Goal: Task Accomplishment & Management: Manage account settings

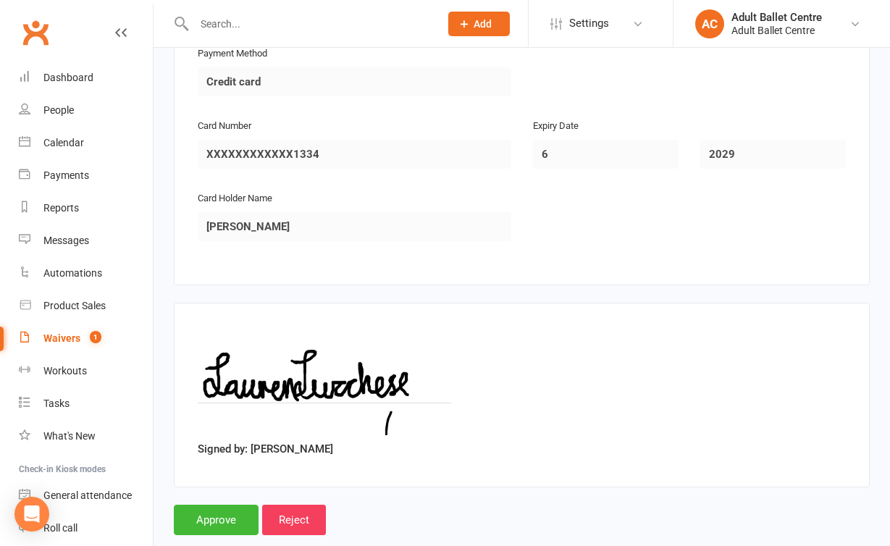
scroll to position [1350, 0]
click at [240, 505] on input "Approve" at bounding box center [216, 520] width 85 height 30
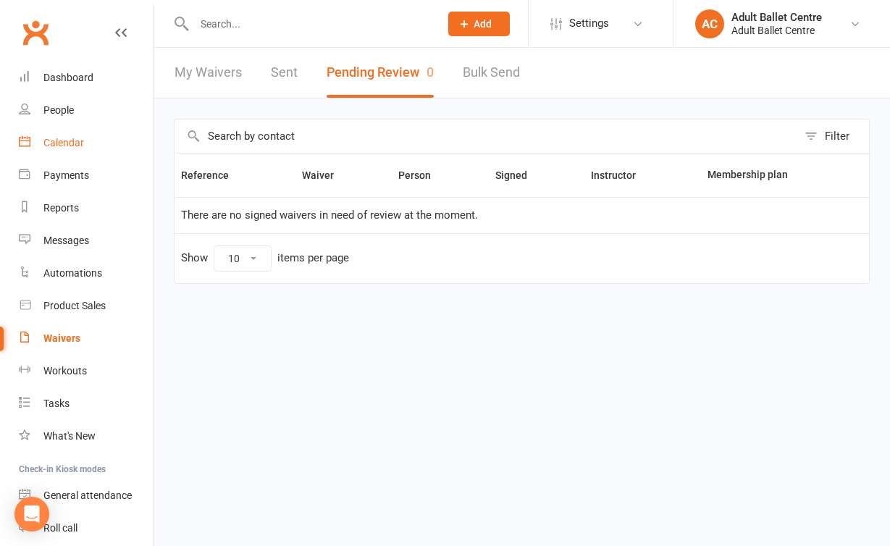
click at [65, 146] on div "Calendar" at bounding box center [63, 143] width 41 height 12
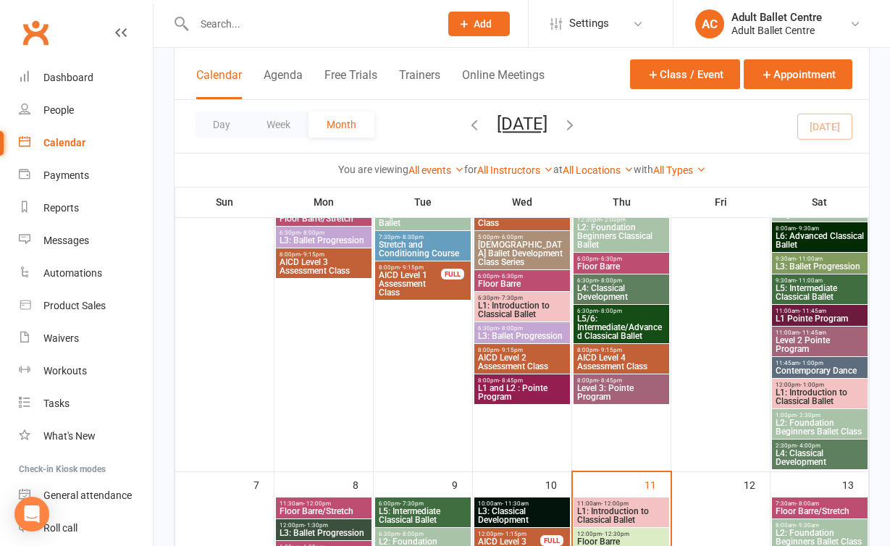
scroll to position [385, 0]
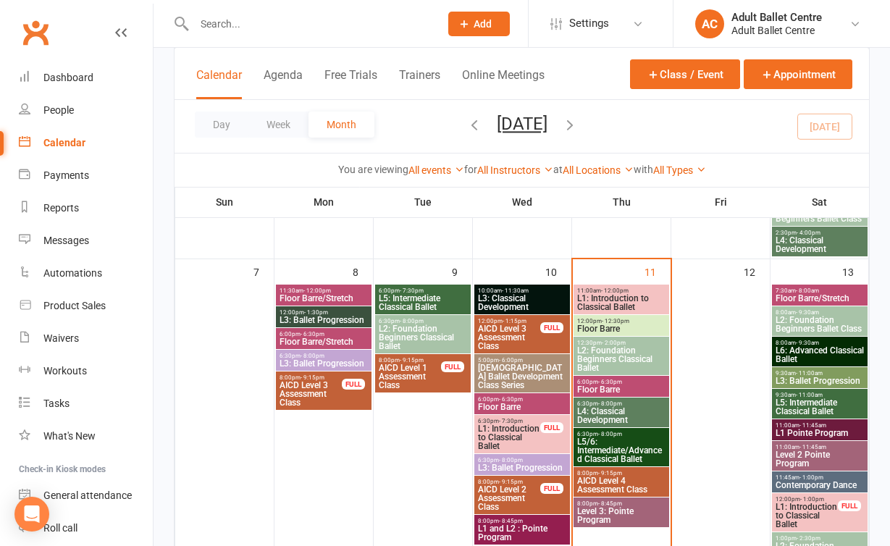
click at [820, 296] on span "Floor Barre/Stretch" at bounding box center [820, 298] width 90 height 9
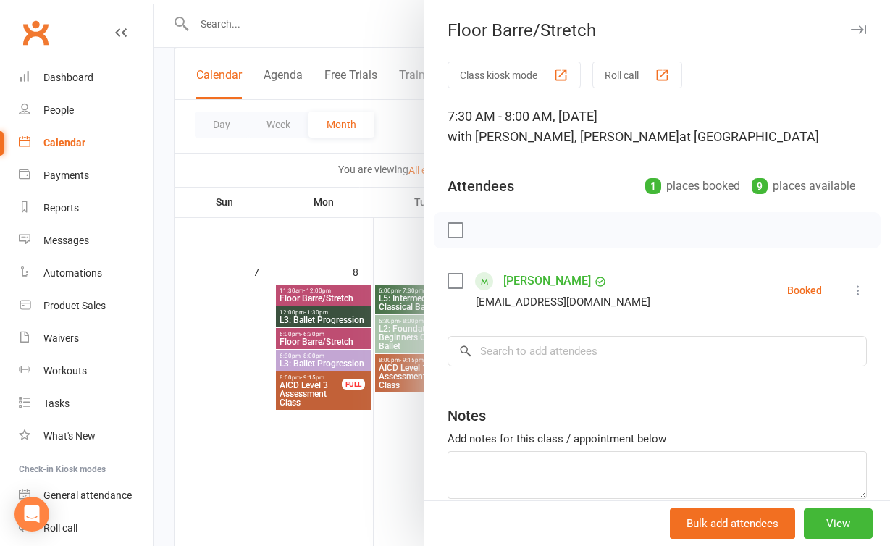
click at [324, 483] on div at bounding box center [522, 273] width 736 height 546
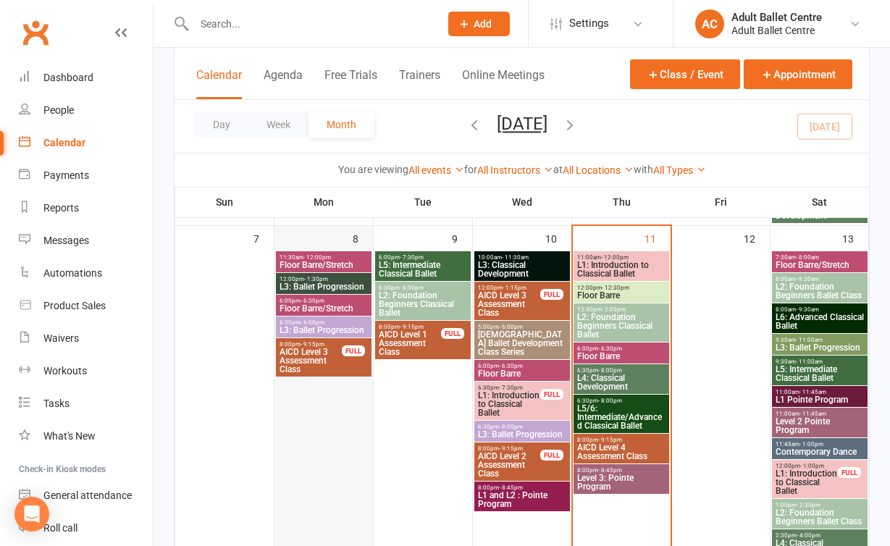
scroll to position [417, 1]
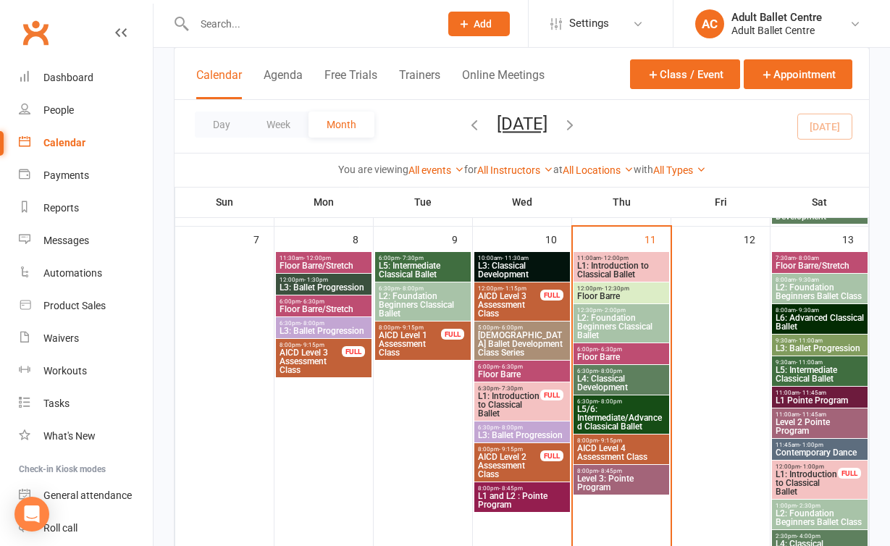
click at [793, 320] on span "L6: Advanced Classical Ballet" at bounding box center [820, 322] width 90 height 17
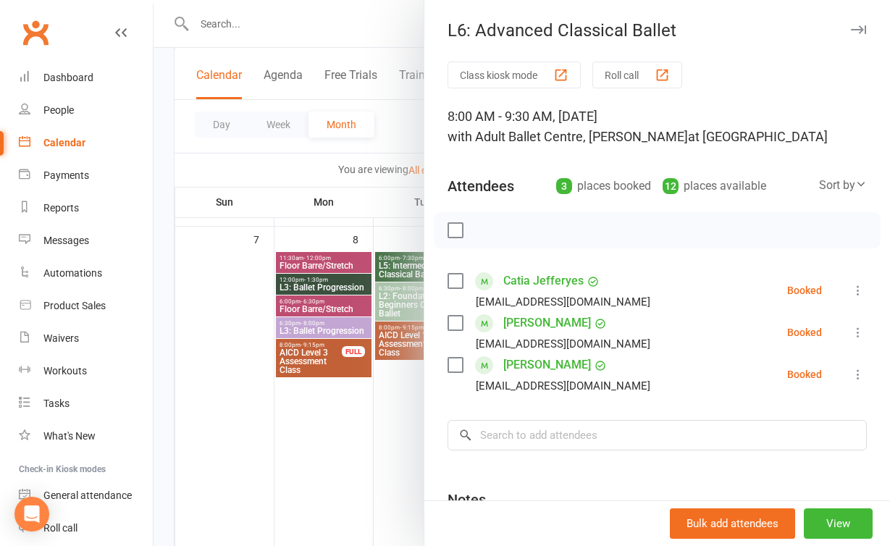
click at [380, 423] on div at bounding box center [522, 273] width 736 height 546
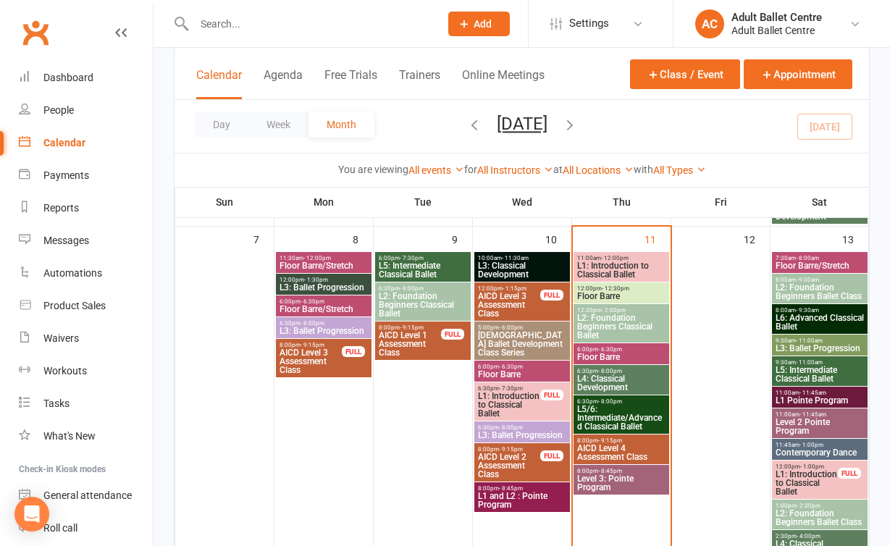
click at [786, 367] on span "L5: Intermediate Classical Ballet" at bounding box center [820, 374] width 90 height 17
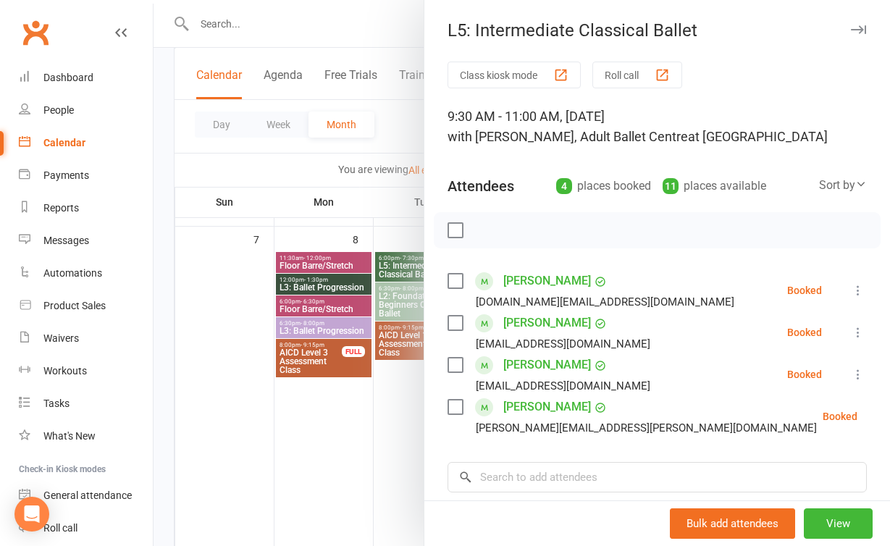
click at [390, 450] on div at bounding box center [522, 273] width 736 height 546
